Goal: Task Accomplishment & Management: Complete application form

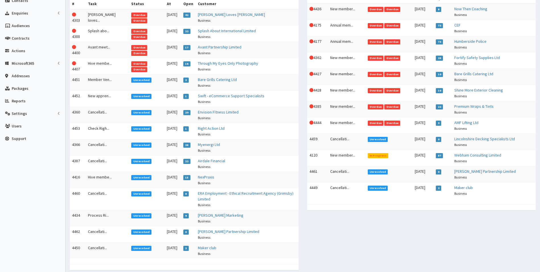
scroll to position [114, 0]
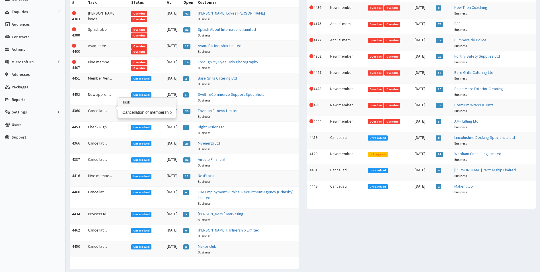
click at [99, 106] on td "Cancellati..." at bounding box center [107, 113] width 43 height 16
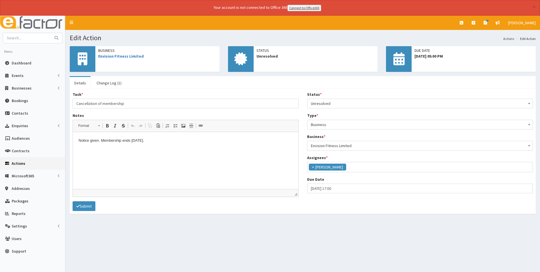
scroll to position [42, 0]
click at [127, 58] on link "Envision Fitness Limited" at bounding box center [121, 56] width 46 height 5
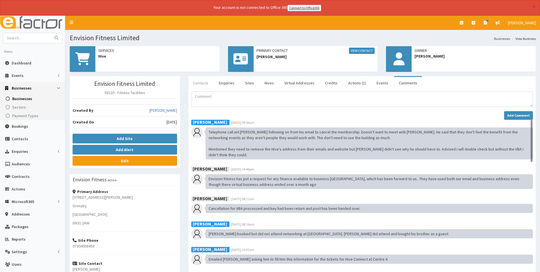
click at [202, 83] on link "Contacts" at bounding box center [200, 83] width 24 height 12
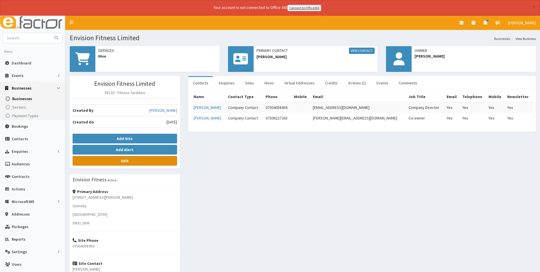
click at [145, 159] on link "Edit" at bounding box center [125, 161] width 104 height 10
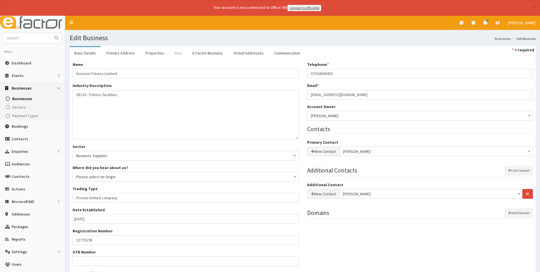
click at [176, 52] on link "Hive" at bounding box center [178, 53] width 17 height 12
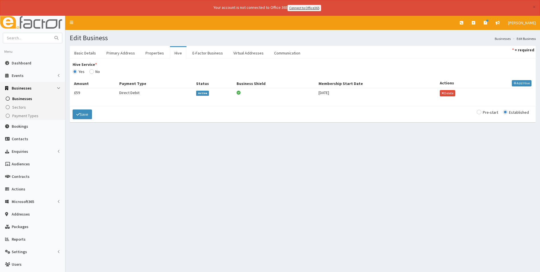
click at [204, 93] on span "Active" at bounding box center [202, 93] width 13 height 5
type input "[DATE]"
select select "1"
select select "2"
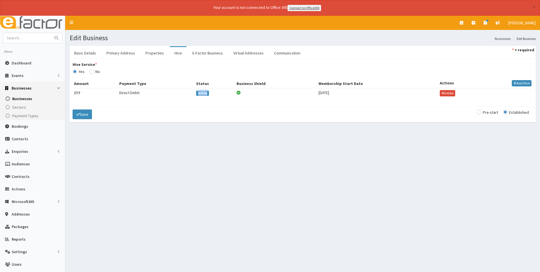
type input "59.40"
checkbox input "true"
select select "2"
checkbox input "true"
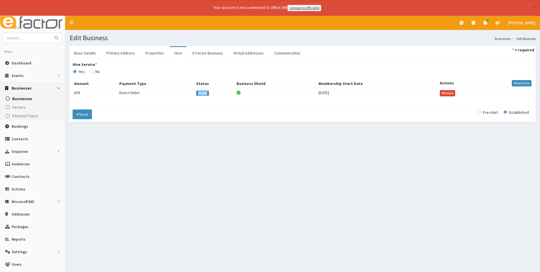
select select "2"
select select
select select "4430"
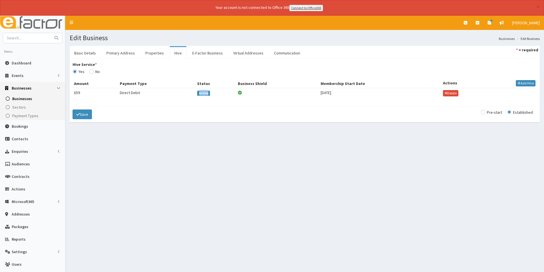
select select "4436"
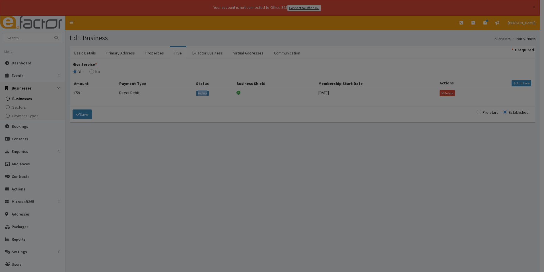
type input "12-06-2024"
select select "1"
select select "2"
type input "59.40"
checkbox input "true"
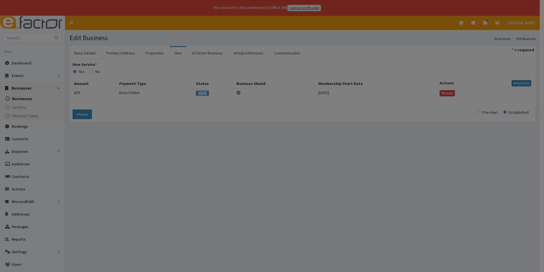
checkbox input "true"
select select "2"
checkbox input "true"
select select "2"
select select
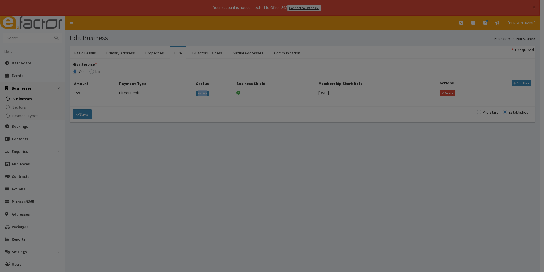
select select
select select "4430"
select select "4436"
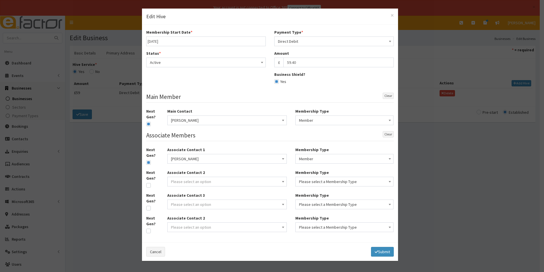
click at [208, 64] on span "Active" at bounding box center [206, 62] width 112 height 8
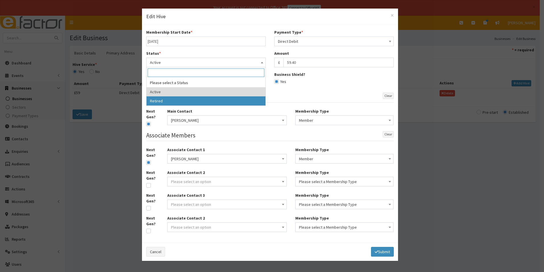
select select "2"
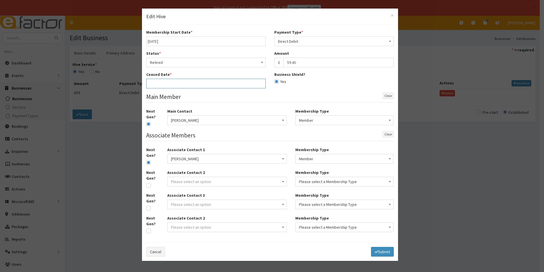
click at [187, 82] on input "text" at bounding box center [206, 84] width 120 height 10
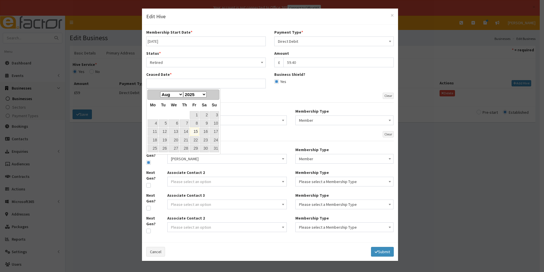
click at [195, 131] on link "15" at bounding box center [194, 132] width 9 height 8
type input "15-08-2025"
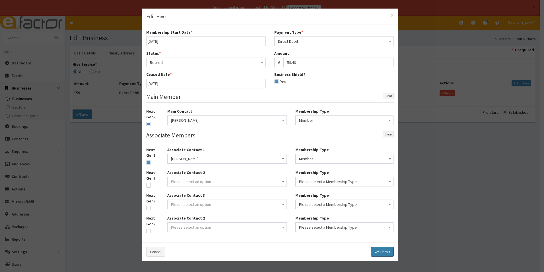
click at [383, 252] on button "Submit" at bounding box center [382, 252] width 23 height 10
select select
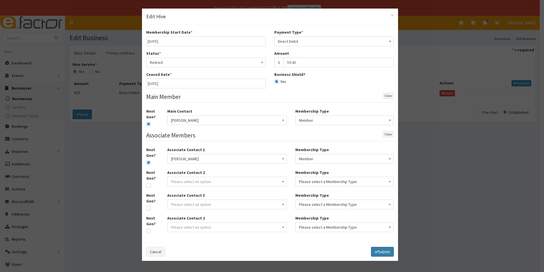
select select
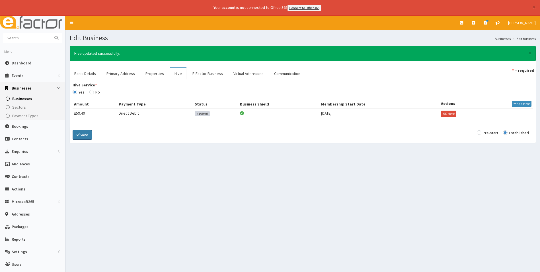
click at [80, 137] on button "Save" at bounding box center [82, 135] width 19 height 10
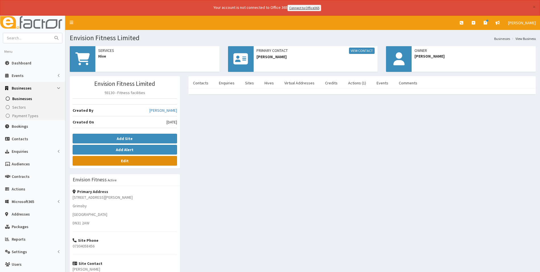
click at [159, 162] on link "Edit" at bounding box center [125, 161] width 104 height 10
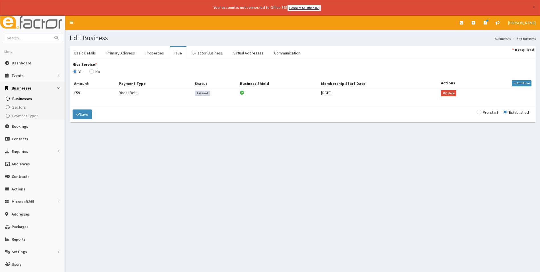
click at [85, 73] on input "Hive Service *" at bounding box center [79, 71] width 12 height 4
radio input "true"
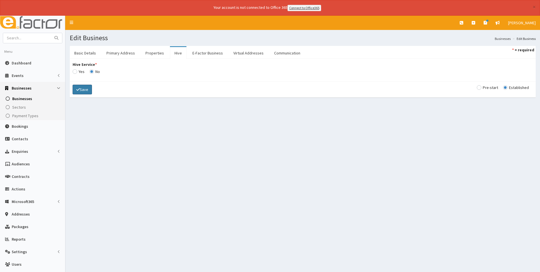
click at [79, 87] on icon "submit" at bounding box center [77, 89] width 3 height 4
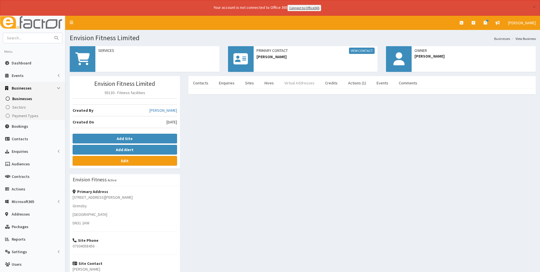
click at [296, 85] on link "Virtual Addresses" at bounding box center [299, 83] width 39 height 12
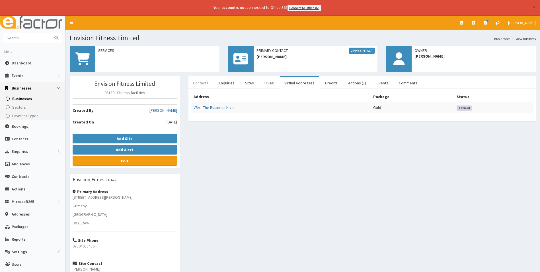
click at [195, 81] on link "Contacts" at bounding box center [200, 83] width 24 height 12
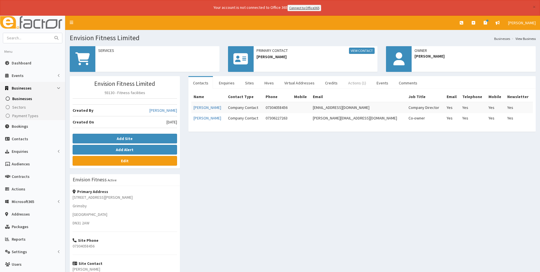
click at [352, 83] on link "Actions (1)" at bounding box center [357, 83] width 27 height 12
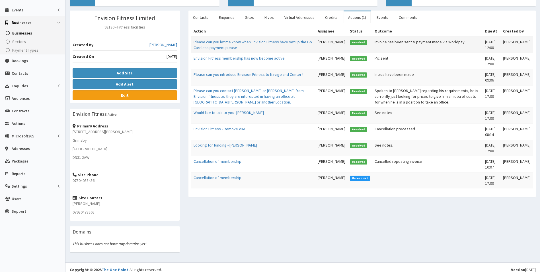
scroll to position [70, 0]
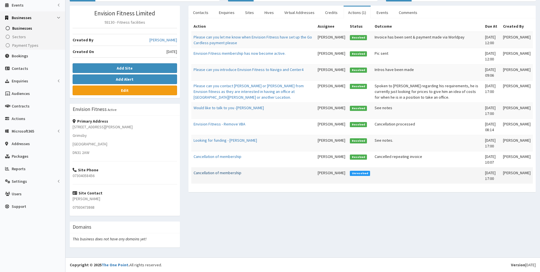
click at [222, 175] on link "Cancellation of membership" at bounding box center [218, 172] width 48 height 5
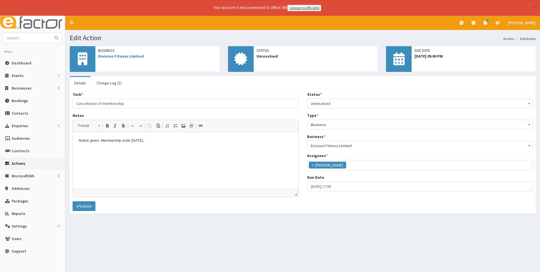
scroll to position [42, 0]
click at [336, 104] on span "Unresolved" at bounding box center [420, 103] width 219 height 8
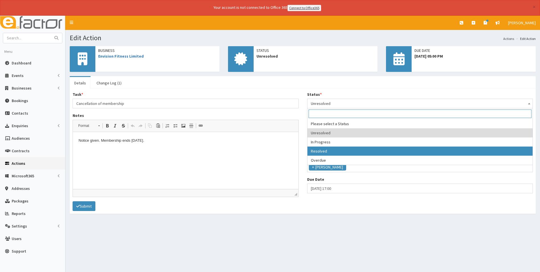
select select "3"
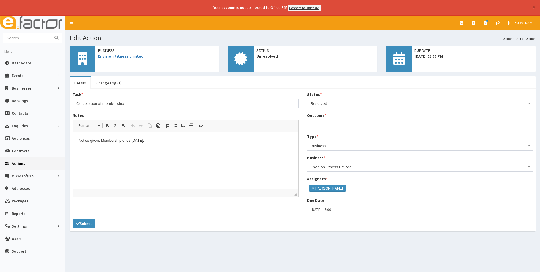
click at [333, 124] on input "Outcome *" at bounding box center [420, 125] width 226 height 10
type input "Membership cancelled and removed from active, associate and address membership …"
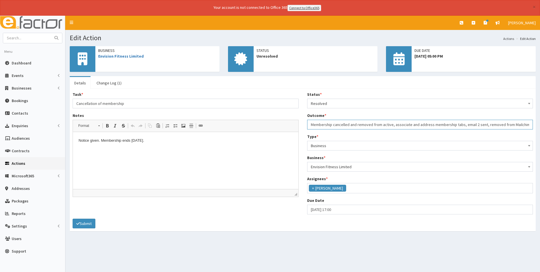
click at [490, 125] on input "Membership cancelled and removed from active, associate and address membership …" at bounding box center [420, 125] width 226 height 10
click at [87, 224] on button "Submit" at bounding box center [84, 223] width 23 height 10
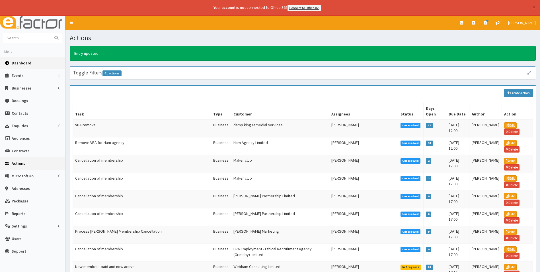
click at [24, 63] on span "Dashboard" at bounding box center [22, 62] width 20 height 5
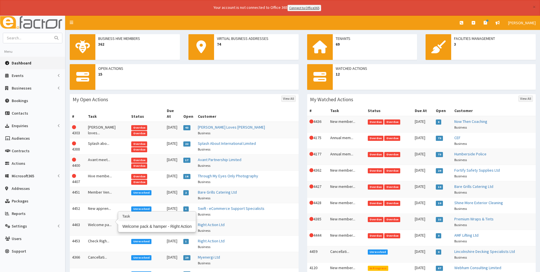
click at [99, 219] on td "Welcome pa..." at bounding box center [107, 227] width 43 height 16
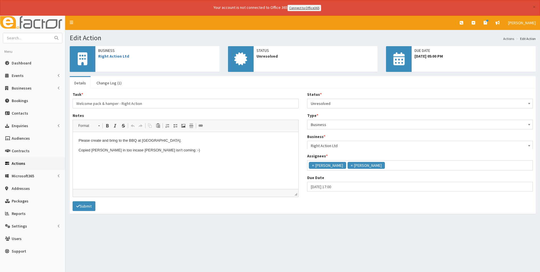
scroll to position [42, 0]
click at [114, 80] on link "Change Log (1)" at bounding box center [109, 83] width 34 height 12
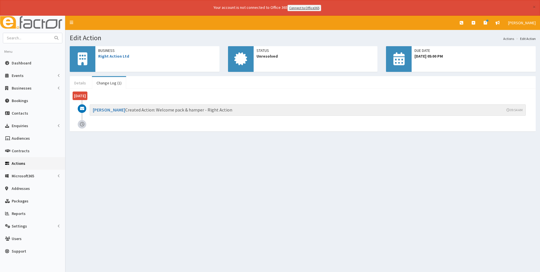
click at [76, 84] on link "Details" at bounding box center [80, 83] width 21 height 12
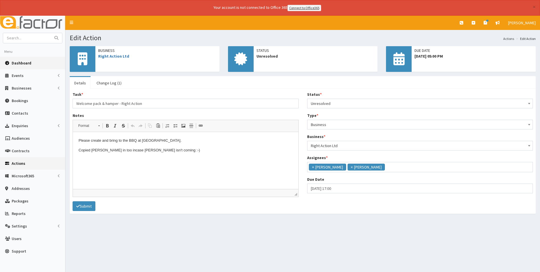
click at [21, 65] on span "Dashboard" at bounding box center [22, 62] width 20 height 5
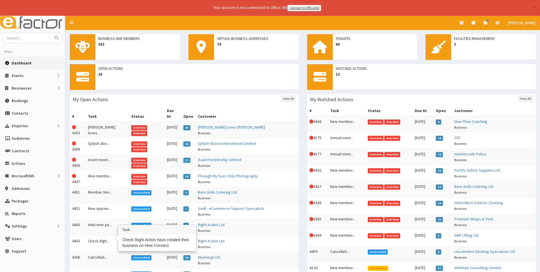
click at [97, 237] on td "Check Righ..." at bounding box center [107, 243] width 43 height 16
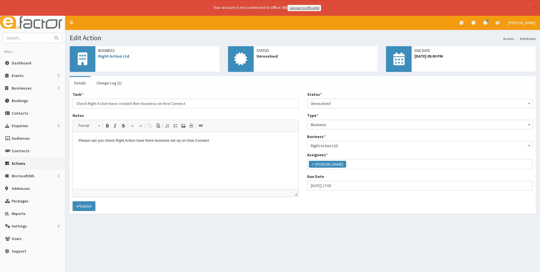
scroll to position [42, 0]
click at [21, 65] on link "Dashboard" at bounding box center [32, 63] width 65 height 13
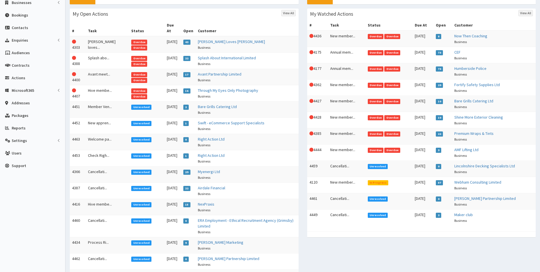
scroll to position [114, 0]
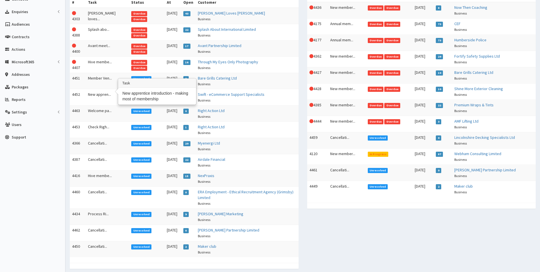
click at [101, 92] on td "New appren..." at bounding box center [107, 97] width 43 height 16
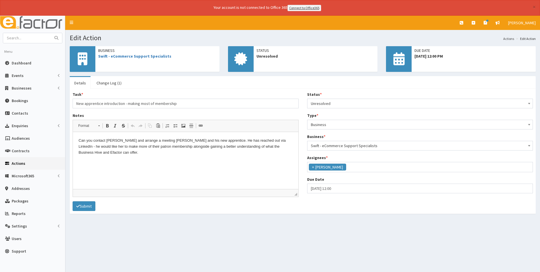
scroll to position [42, 0]
